Goal: Task Accomplishment & Management: Complete application form

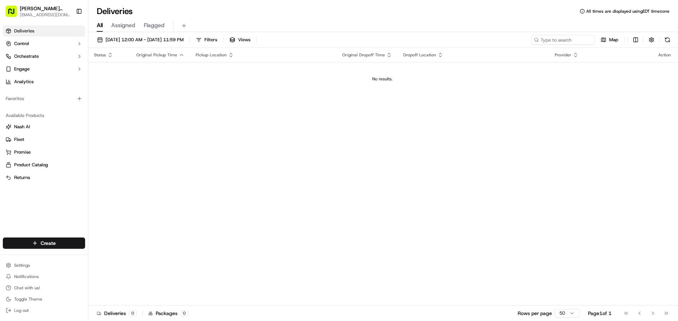
click at [157, 32] on div "[DATE] 12:00 AM - [DATE] 11:59 PM Filters Views Map Status Original Pickup Time…" at bounding box center [382, 177] width 589 height 291
click at [158, 36] on button "[DATE] 12:00 AM - [DATE] 11:59 PM" at bounding box center [140, 40] width 93 height 10
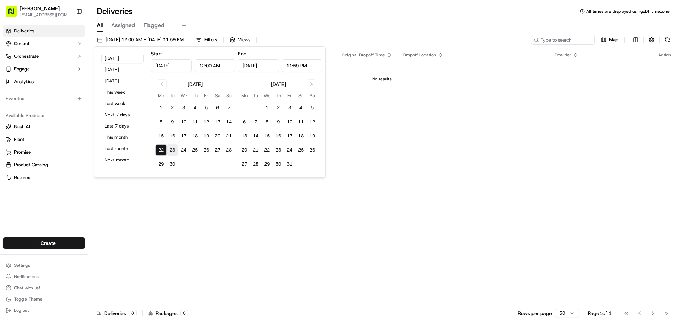
click at [174, 151] on button "23" at bounding box center [172, 150] width 11 height 11
type input "[DATE]"
click at [457, 262] on div "Status Original Pickup Time Pickup Location Original Dropoff Time Dropoff Locat…" at bounding box center [382, 177] width 588 height 258
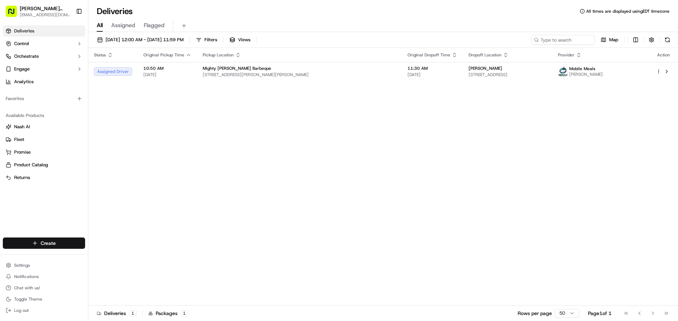
click at [59, 249] on html "Mighty [PERSON_NAME] BBQ [EMAIL_ADDRESS][DOMAIN_NAME] Toggle Sidebar Deliveries…" at bounding box center [339, 160] width 678 height 321
click at [65, 241] on html "Mighty [PERSON_NAME] BBQ [EMAIL_ADDRESS][DOMAIN_NAME] Toggle Sidebar Deliveries…" at bounding box center [339, 160] width 678 height 321
click at [70, 246] on html "Mighty [PERSON_NAME] BBQ [EMAIL_ADDRESS][DOMAIN_NAME] Toggle Sidebar Deliveries…" at bounding box center [339, 160] width 678 height 321
drag, startPoint x: 113, startPoint y: 260, endPoint x: 123, endPoint y: 260, distance: 10.6
click at [113, 260] on link "Delivery" at bounding box center [127, 256] width 79 height 13
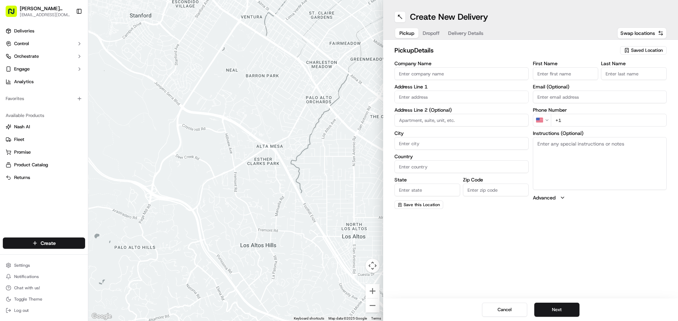
click at [440, 66] on div "Company Name" at bounding box center [461, 70] width 134 height 19
drag, startPoint x: 440, startPoint y: 71, endPoint x: 442, endPoint y: 74, distance: 3.8
click at [440, 71] on input "Company Name" at bounding box center [461, 73] width 134 height 13
click at [469, 49] on h2 "pickup Details" at bounding box center [504, 51] width 221 height 10
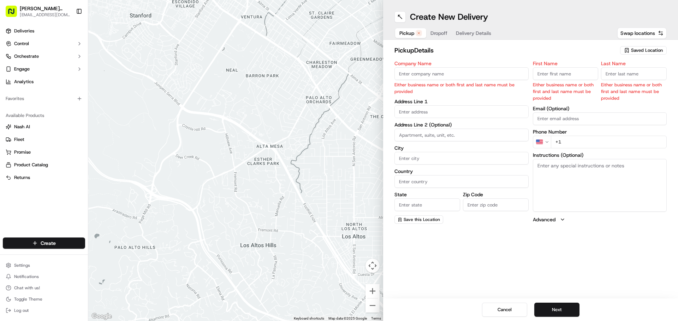
click at [459, 80] on div "Company Name Either business name or both first and last name must be provided" at bounding box center [461, 78] width 134 height 34
click at [462, 76] on input "Company Name" at bounding box center [461, 73] width 134 height 13
type input "Mighty [PERSON_NAME] Barbeque"
type input "[STREET_ADDRESS][PERSON_NAME][PERSON_NAME]"
type input "[GEOGRAPHIC_DATA]"
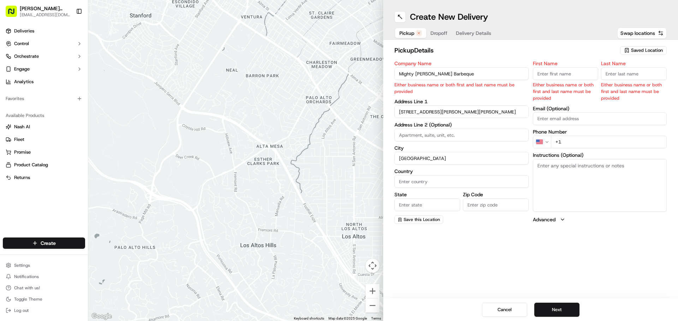
type input "[GEOGRAPHIC_DATA]"
type input "FL"
type input "33609"
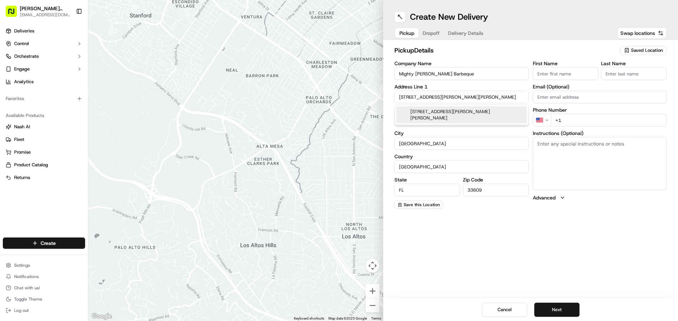
click at [589, 72] on input "First Name" at bounding box center [566, 73] width 66 height 13
click at [527, 40] on div "Create New Delivery Pickup Dropoff Delivery Details Swap locations" at bounding box center [530, 20] width 295 height 40
click at [562, 306] on button "Next" at bounding box center [556, 310] width 45 height 14
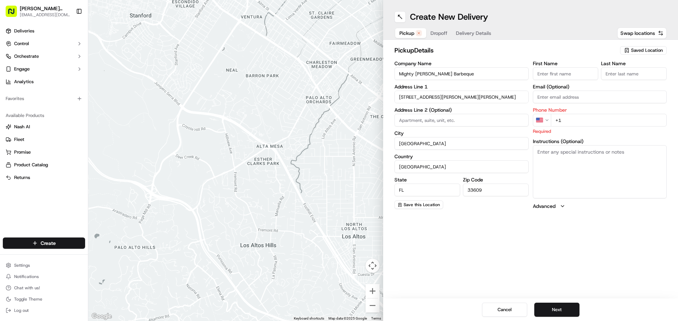
click at [614, 126] on input "+1" at bounding box center [609, 120] width 116 height 13
type input "[PHONE_NUMBER]"
click at [581, 171] on textarea "Instructions (Optional)" at bounding box center [600, 171] width 134 height 53
click at [519, 290] on div "Create New Delivery Pickup Dropoff Delivery Details Swap locations pickup Detai…" at bounding box center [530, 160] width 295 height 321
click at [565, 312] on button "Next" at bounding box center [556, 310] width 45 height 14
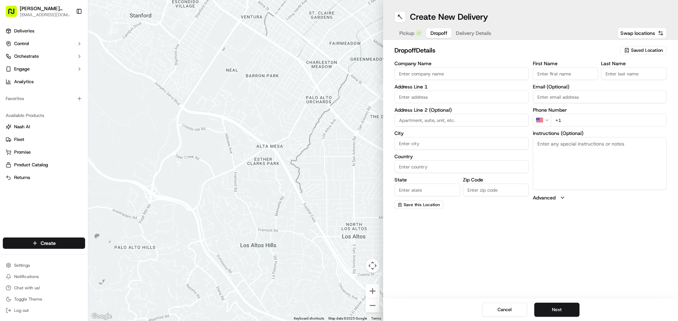
click at [456, 76] on input "Company Name" at bounding box center [461, 73] width 134 height 13
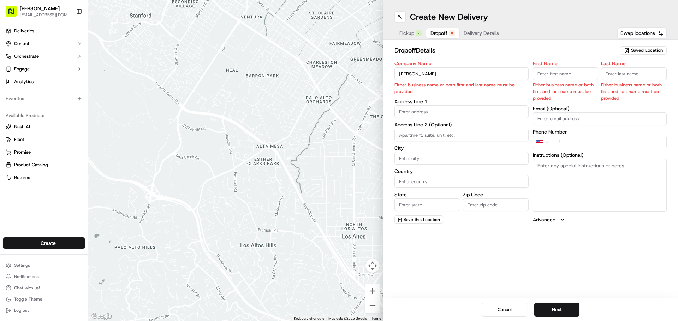
type input "[PERSON_NAME]"
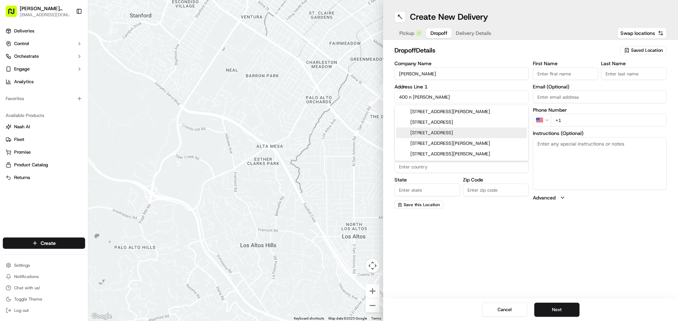
click at [424, 130] on div "[STREET_ADDRESS]" at bounding box center [461, 133] width 131 height 11
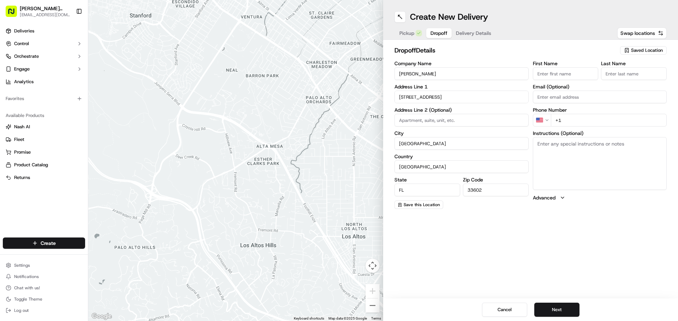
type input "[STREET_ADDRESS]"
type input "[GEOGRAPHIC_DATA]"
type input "FL"
type input "33602"
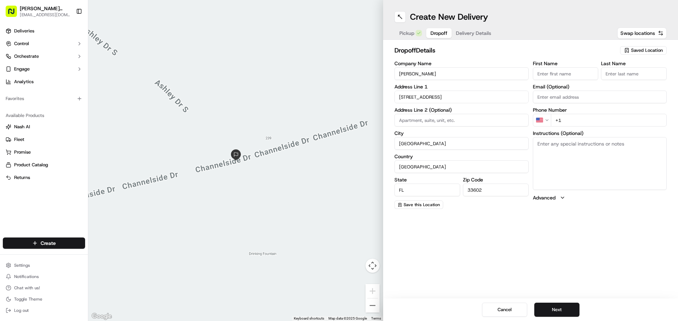
click at [487, 94] on input "[STREET_ADDRESS]" at bounding box center [461, 97] width 134 height 13
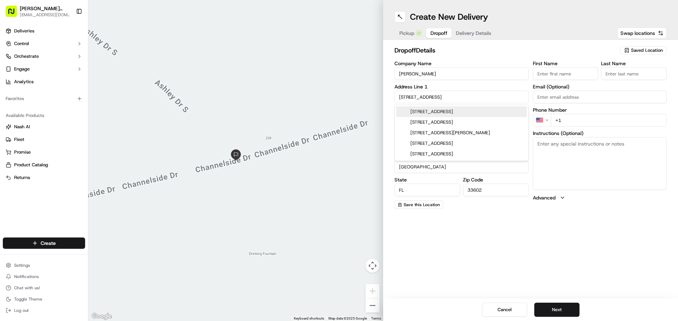
click at [477, 114] on div "[STREET_ADDRESS]" at bounding box center [461, 112] width 131 height 11
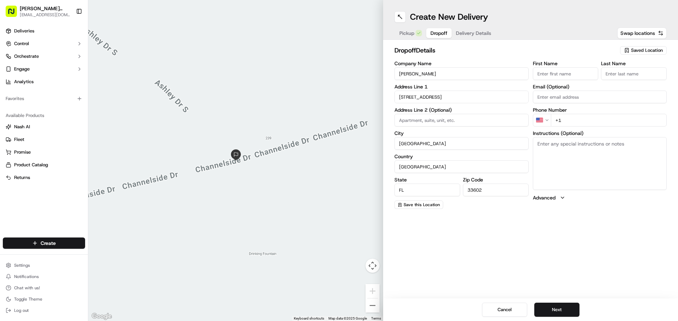
click at [457, 97] on input "[STREET_ADDRESS]" at bounding box center [461, 97] width 134 height 13
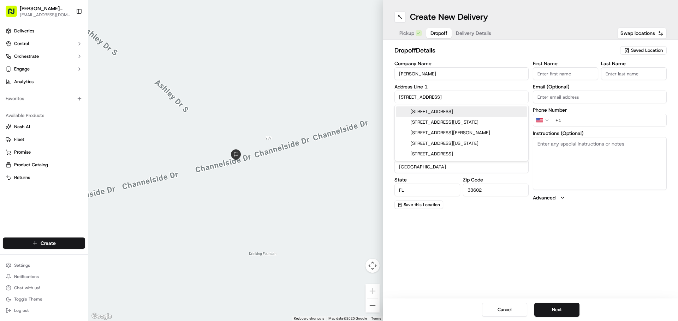
click at [483, 116] on div "[STREET_ADDRESS]" at bounding box center [461, 112] width 131 height 11
type input "[STREET_ADDRESS]"
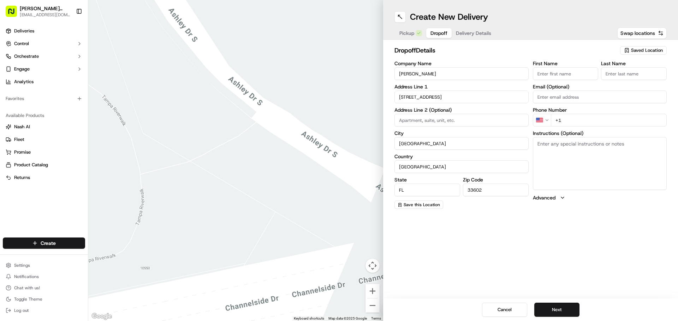
drag, startPoint x: 127, startPoint y: 231, endPoint x: 232, endPoint y: 197, distance: 109.4
click at [237, 191] on div at bounding box center [235, 160] width 295 height 321
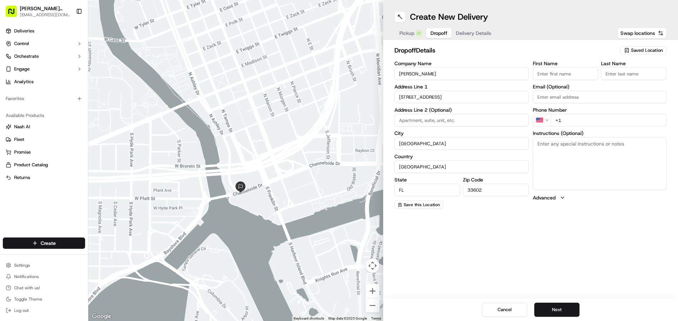
click at [451, 96] on input "[STREET_ADDRESS]" at bounding box center [461, 97] width 134 height 13
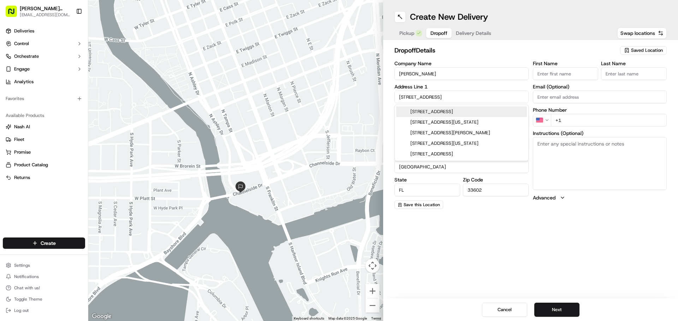
drag, startPoint x: 451, startPoint y: 95, endPoint x: 307, endPoint y: 98, distance: 144.7
click at [307, 98] on div "To navigate the map with touch gestures double-tap and hold your finger on the …" at bounding box center [382, 160] width 589 height 321
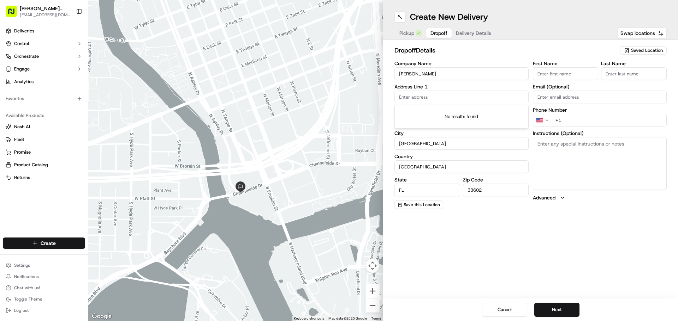
type input "?"
paste input "[URL][DOMAIN_NAME]"
type input "h"
drag, startPoint x: 401, startPoint y: 98, endPoint x: 461, endPoint y: 99, distance: 59.3
click at [410, 100] on input "00 n [PERSON_NAME] dr" at bounding box center [461, 97] width 134 height 13
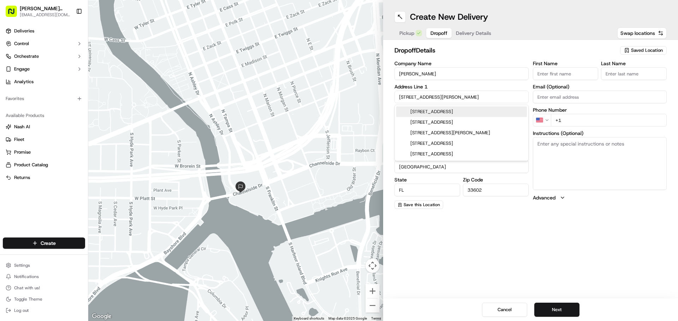
click at [479, 109] on div "[STREET_ADDRESS]" at bounding box center [461, 112] width 131 height 11
type input "[STREET_ADDRESS]"
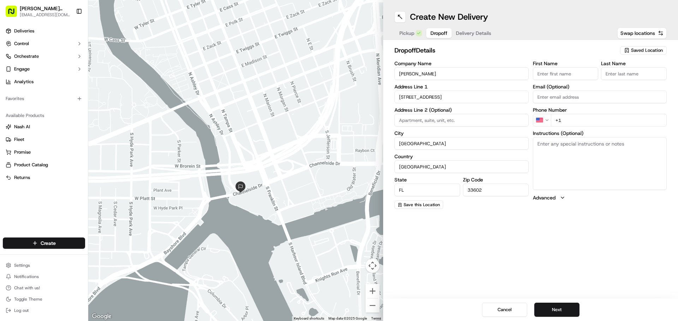
click at [433, 123] on input at bounding box center [461, 120] width 134 height 13
type input "suite 700"
click at [416, 152] on div "Company Name [PERSON_NAME] Address Line 1 [STREET_ADDRESS] Address Line 2 (Opti…" at bounding box center [461, 135] width 134 height 148
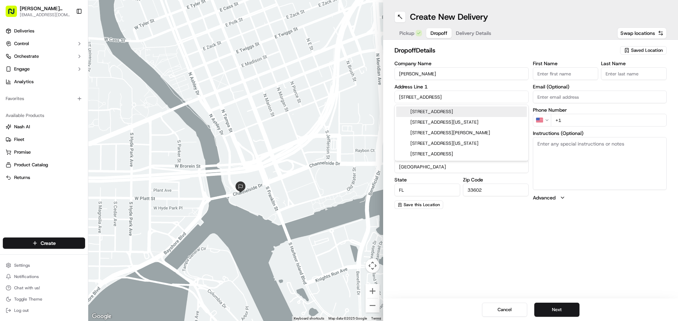
drag, startPoint x: 454, startPoint y: 96, endPoint x: 415, endPoint y: 96, distance: 38.8
click at [415, 96] on input "[STREET_ADDRESS]" at bounding box center [461, 97] width 134 height 13
click at [491, 110] on div "[STREET_ADDRESS]" at bounding box center [461, 112] width 131 height 11
type input "[STREET_ADDRESS]"
click at [457, 103] on input "[STREET_ADDRESS]" at bounding box center [461, 97] width 134 height 13
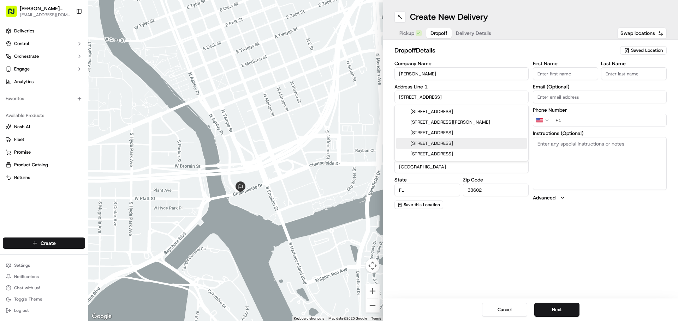
click at [464, 273] on div "Create New Delivery Pickup Dropoff Delivery Details Swap locations dropoff Deta…" at bounding box center [530, 160] width 295 height 321
click at [413, 96] on input "[STREET_ADDRESS]" at bounding box center [461, 97] width 134 height 13
type input "[STREET_ADDRESS]"
click at [460, 249] on div "Create New Delivery Pickup Dropoff Delivery Details Swap locations dropoff Deta…" at bounding box center [530, 160] width 295 height 321
click at [430, 124] on input at bounding box center [461, 120] width 134 height 13
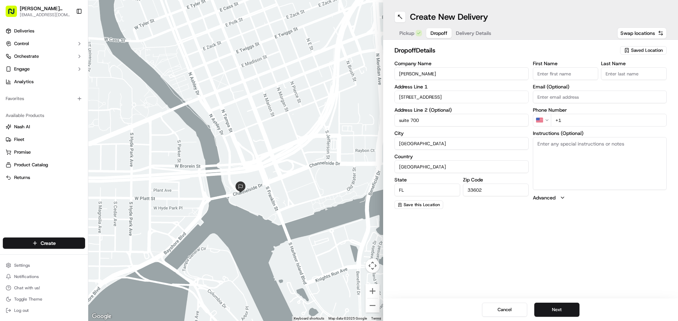
type input "suite 700"
click at [467, 254] on div "Create New Delivery Pickup Dropoff Delivery Details Swap locations dropoff Deta…" at bounding box center [530, 160] width 295 height 321
click at [577, 71] on input "First Name" at bounding box center [566, 73] width 66 height 13
type input "[PERSON_NAME]"
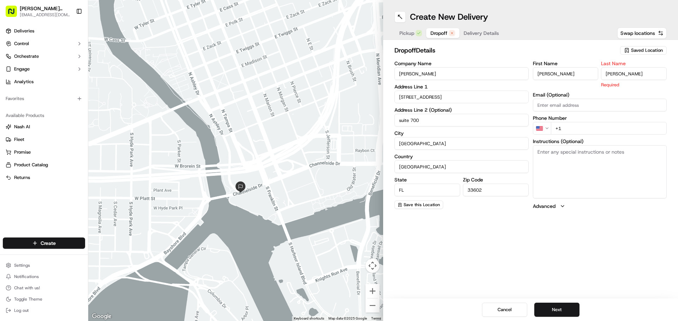
click at [612, 75] on input "[PERSON_NAME]" at bounding box center [634, 73] width 66 height 13
type input "Delonay"
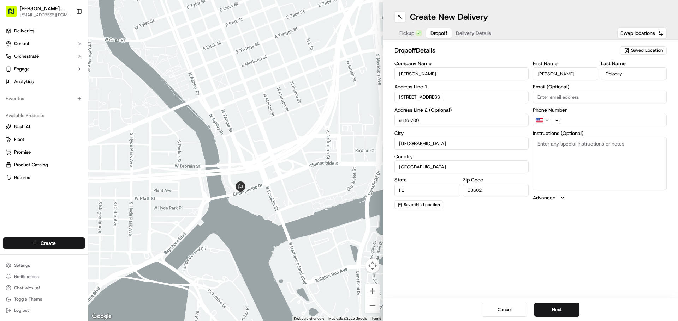
click at [539, 73] on input "[PERSON_NAME]" at bounding box center [566, 73] width 66 height 13
type input "[PERSON_NAME]"
click at [605, 196] on button "Advanced" at bounding box center [600, 197] width 134 height 7
click at [600, 119] on input "+1" at bounding box center [609, 120] width 116 height 13
type input "[PHONE_NUMBER]"
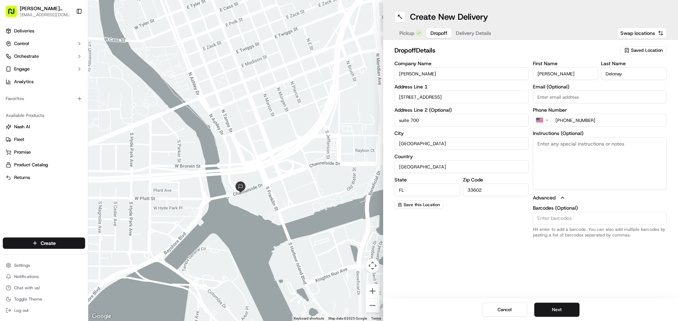
click at [493, 258] on div "Create New Delivery Pickup Dropoff Delivery Details Swap locations dropoff Deta…" at bounding box center [530, 160] width 295 height 321
click at [561, 310] on button "Next" at bounding box center [556, 310] width 45 height 14
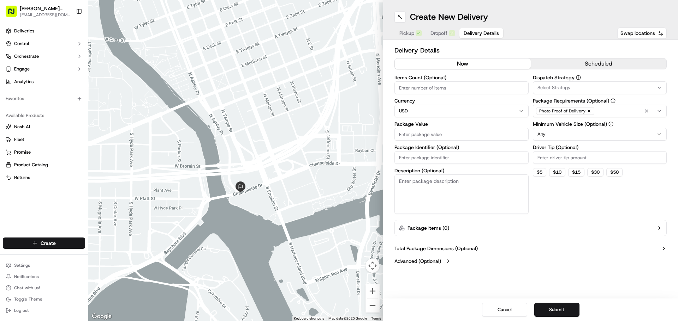
click at [612, 65] on button "scheduled" at bounding box center [598, 64] width 136 height 11
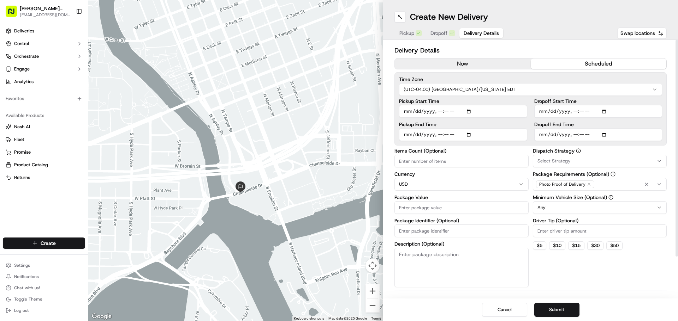
click at [473, 114] on input "Pickup Start Time" at bounding box center [463, 111] width 128 height 13
click at [472, 110] on input "Pickup Start Time" at bounding box center [463, 111] width 128 height 13
type input "[DATE]T11:00"
click at [516, 101] on label "Pickup Start Time" at bounding box center [463, 101] width 128 height 5
click at [516, 105] on input "Pickup Start Time" at bounding box center [463, 111] width 128 height 13
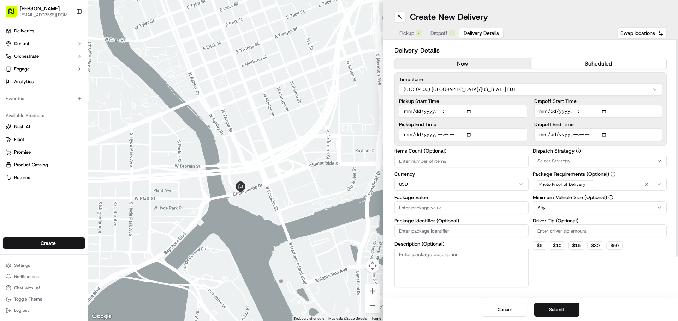
click at [471, 134] on input "Pickup End Time" at bounding box center [463, 134] width 128 height 13
click at [470, 137] on input "Pickup End Time" at bounding box center [463, 134] width 128 height 13
type input "[DATE]T11:10"
click at [500, 126] on label "Pickup End Time" at bounding box center [463, 124] width 128 height 5
click at [500, 128] on input "Pickup End Time" at bounding box center [463, 134] width 128 height 13
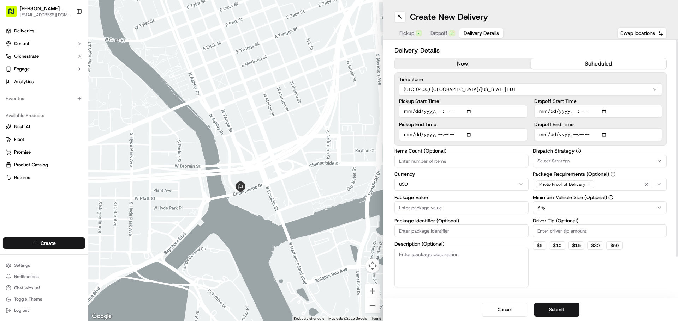
click at [602, 112] on input "Dropoff Start Time" at bounding box center [598, 111] width 128 height 13
type input "[DATE]T11:30"
click at [654, 259] on div "Dispatch Strategy Select Strategy Package Requirements (Optional) Photo Proof o…" at bounding box center [600, 218] width 134 height 139
click at [605, 136] on input "Dropoff End Time" at bounding box center [598, 134] width 128 height 13
type input "[DATE]T11:30"
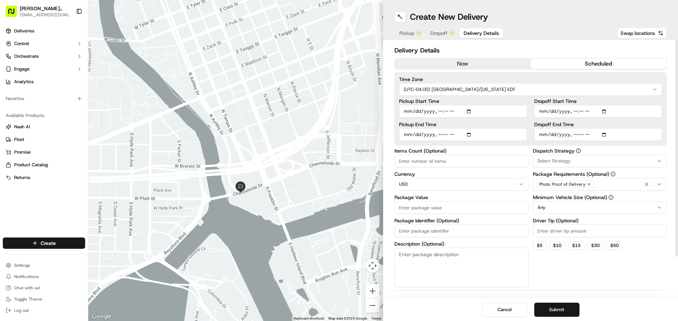
drag, startPoint x: 650, startPoint y: 288, endPoint x: 648, endPoint y: 283, distance: 5.5
click at [650, 287] on div "Delivery Details now scheduled Time Zone (UTC-04.00) [GEOGRAPHIC_DATA]/[US_STAT…" at bounding box center [530, 194] width 272 height 296
click at [601, 113] on input "Dropoff Start Time" at bounding box center [598, 111] width 128 height 13
click at [605, 113] on input "Dropoff Start Time" at bounding box center [598, 111] width 128 height 13
type input "[DATE]T11:15"
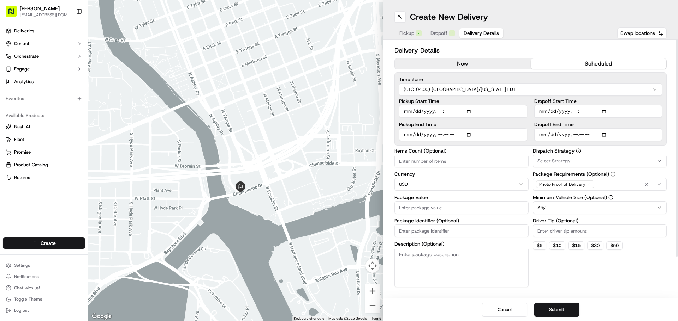
click at [664, 269] on div "Dispatch Strategy Select Strategy Package Requirements (Optional) Photo Proof o…" at bounding box center [600, 218] width 134 height 139
click at [552, 133] on input "Dropoff End Time" at bounding box center [598, 134] width 128 height 13
click at [604, 137] on input "Dropoff End Time" at bounding box center [598, 134] width 128 height 13
type input "[DATE]T11:30"
click at [634, 265] on div "Dispatch Strategy Select Strategy Package Requirements (Optional) Photo Proof o…" at bounding box center [600, 218] width 134 height 139
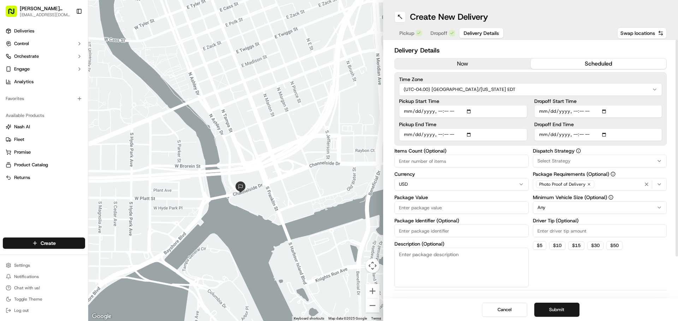
click at [427, 152] on label "Items Count (Optional)" at bounding box center [461, 151] width 134 height 5
click at [427, 155] on input "Items Count (Optional)" at bounding box center [461, 161] width 134 height 13
click at [428, 161] on input "Items Count (Optional)" at bounding box center [461, 161] width 134 height 13
type input "1"
click at [448, 209] on input "Package Value" at bounding box center [461, 208] width 134 height 13
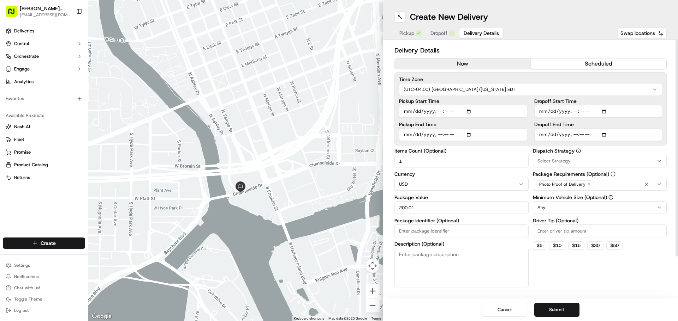
type input "200.01"
click at [604, 278] on div "Dispatch Strategy Select Strategy Package Requirements (Optional) Photo Proof o…" at bounding box center [600, 218] width 134 height 139
click at [549, 308] on button "Submit" at bounding box center [556, 310] width 45 height 14
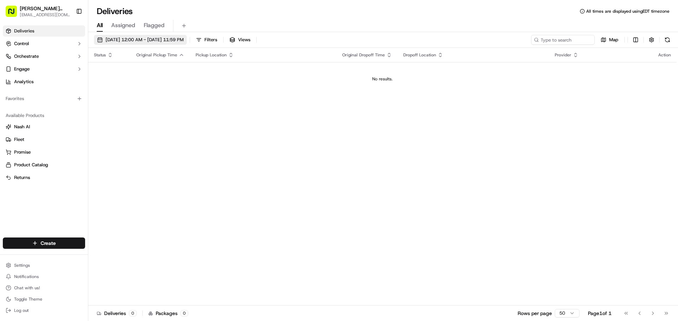
click at [116, 41] on span "[DATE] 12:00 AM - [DATE] 11:59 PM" at bounding box center [145, 40] width 78 height 6
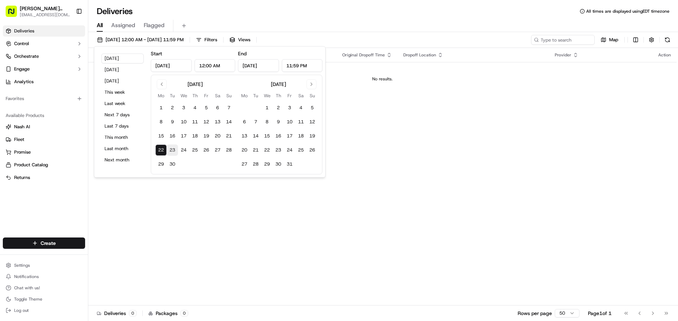
click at [169, 149] on button "23" at bounding box center [172, 150] width 11 height 11
type input "[DATE]"
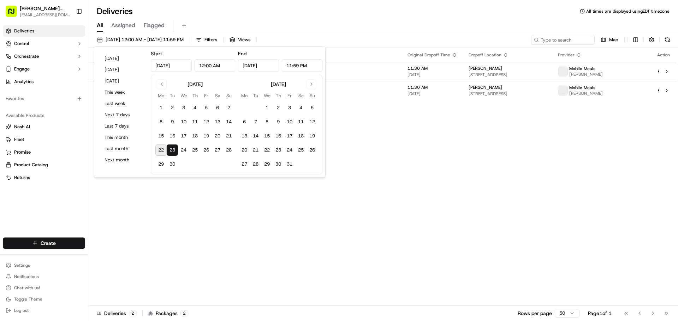
click at [278, 215] on div "Status Original Pickup Time Pickup Location Original Dropoff Time Dropoff Locat…" at bounding box center [382, 177] width 588 height 258
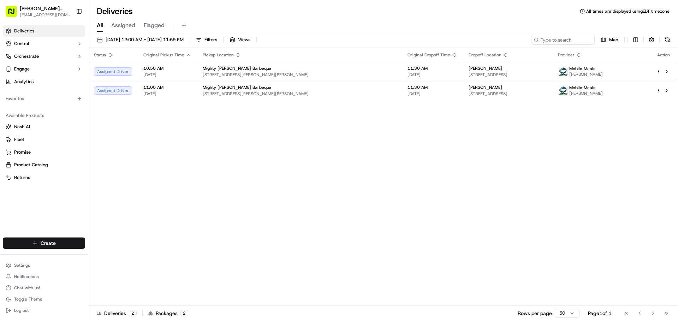
click at [476, 209] on div "Status Original Pickup Time Pickup Location Original Dropoff Time Dropoff Locat…" at bounding box center [382, 177] width 588 height 258
